Goal: Use online tool/utility: Utilize a website feature to perform a specific function

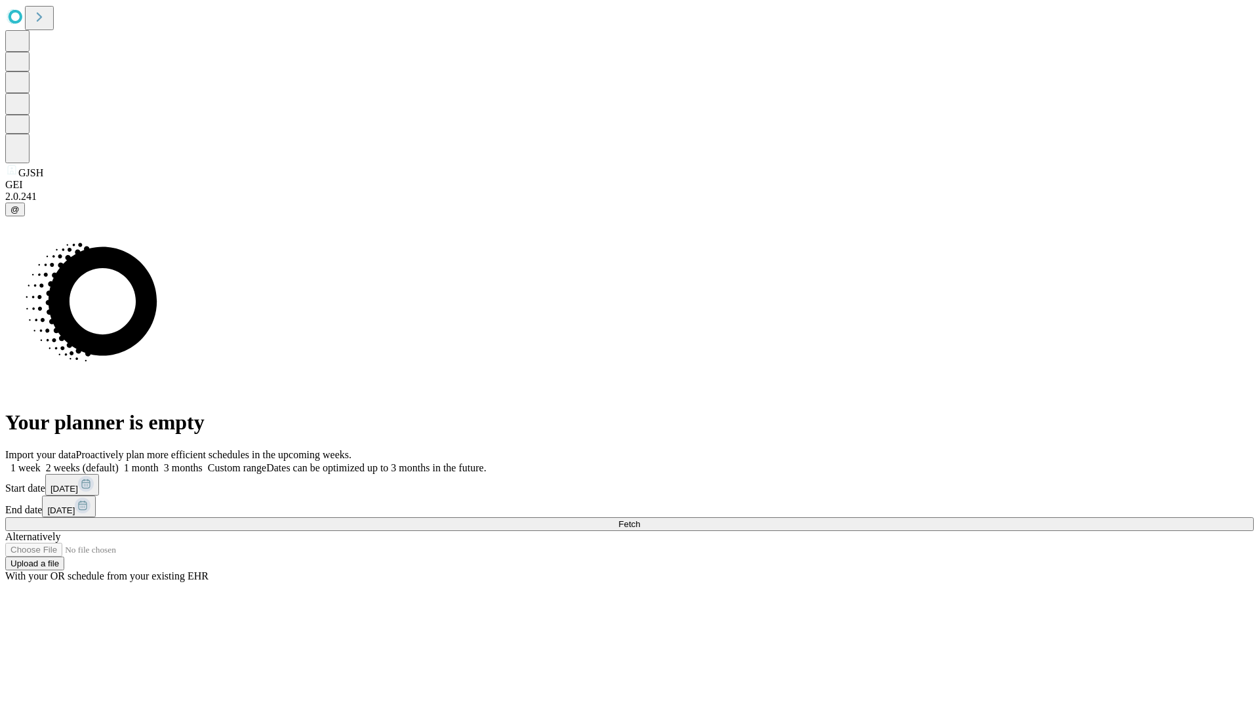
click at [640, 519] on span "Fetch" at bounding box center [630, 524] width 22 height 10
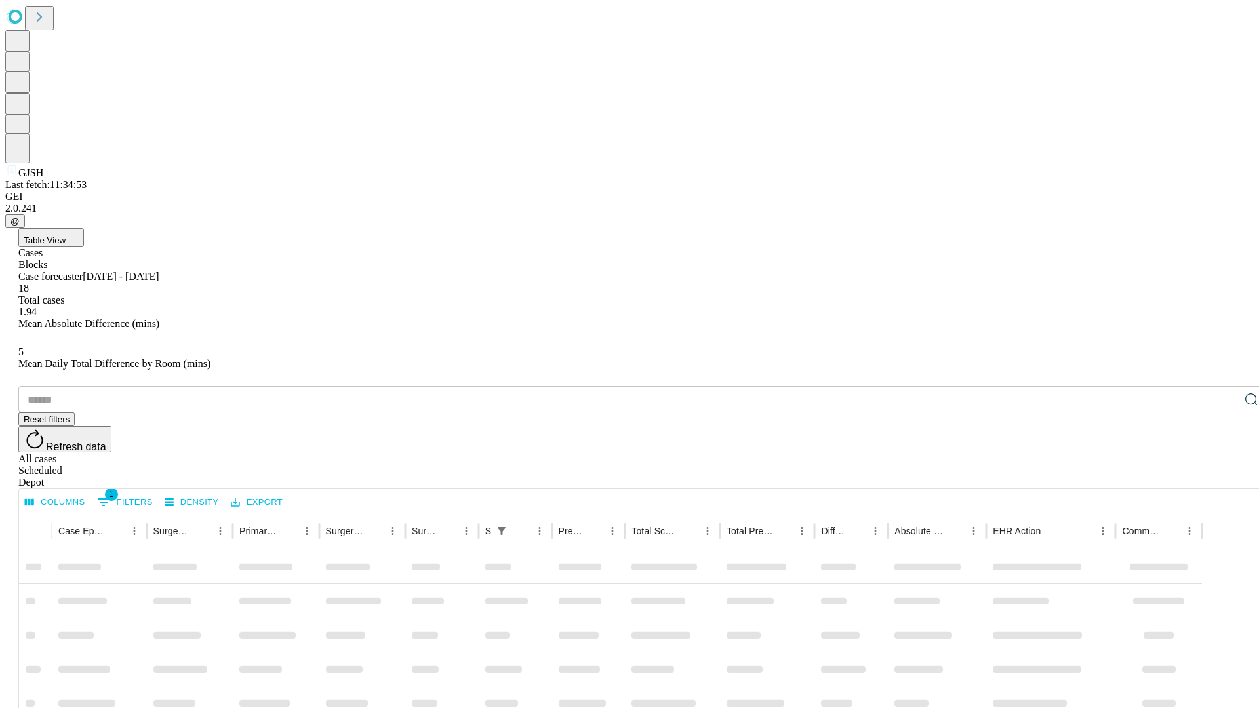
click at [66, 235] on span "Table View" at bounding box center [45, 240] width 42 height 10
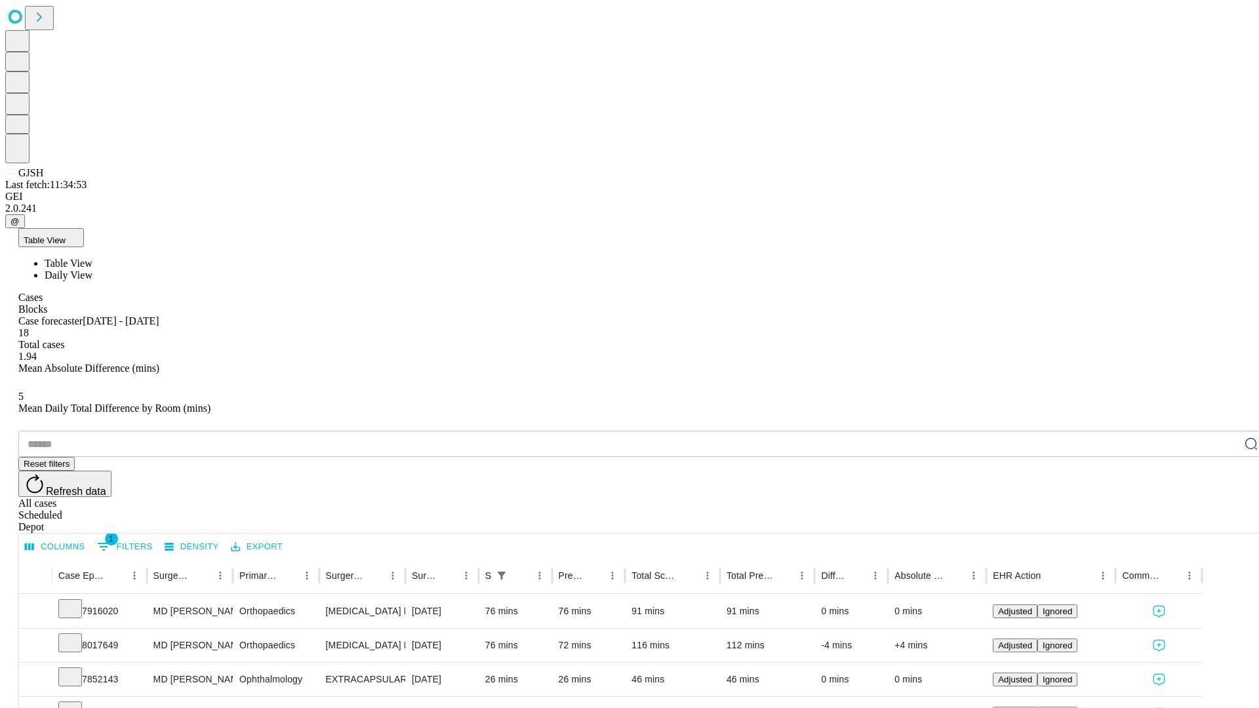
click at [92, 270] on span "Daily View" at bounding box center [69, 275] width 48 height 11
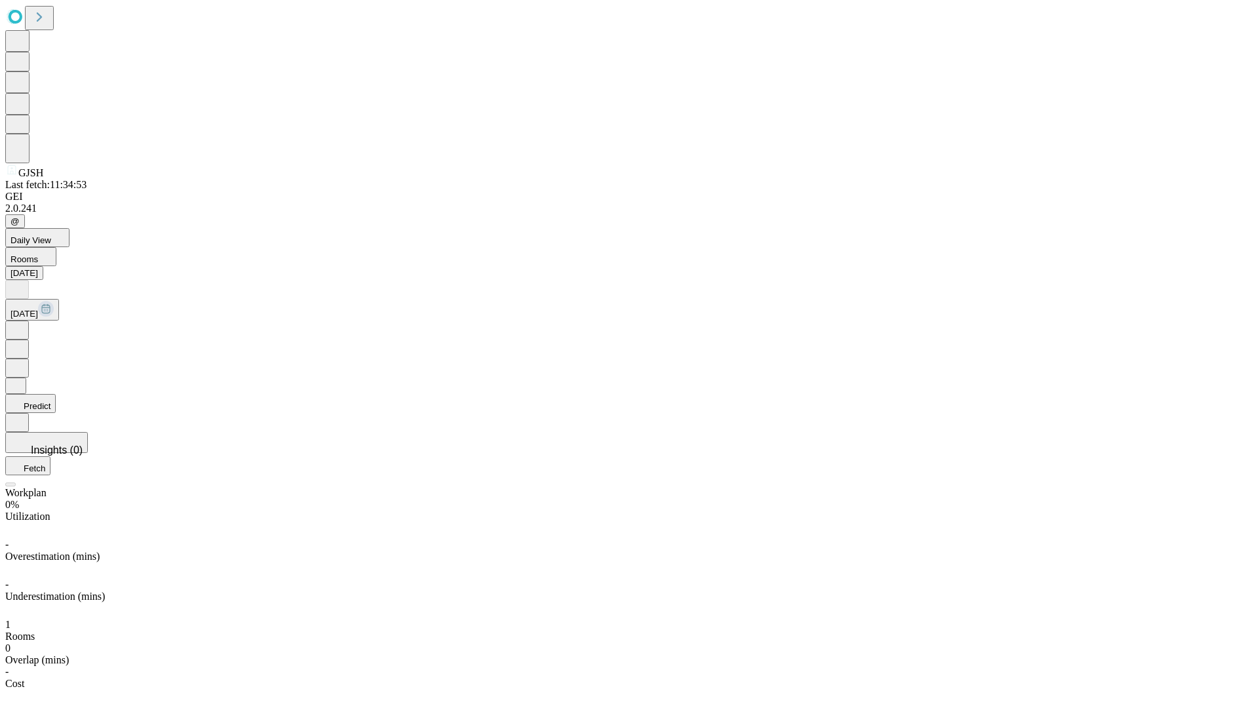
click at [56, 394] on button "Predict" at bounding box center [30, 403] width 51 height 19
